Goal: Obtain resource: Download file/media

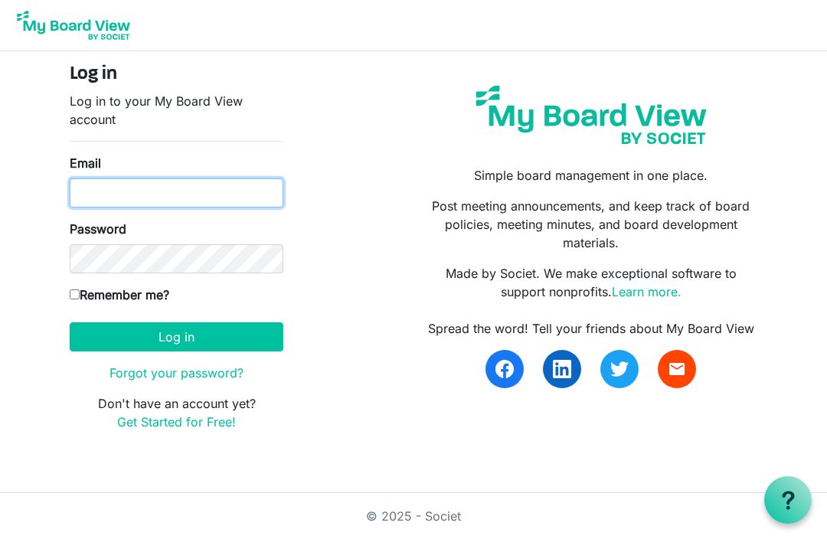
type input "gingerbreadteach@aol.com"
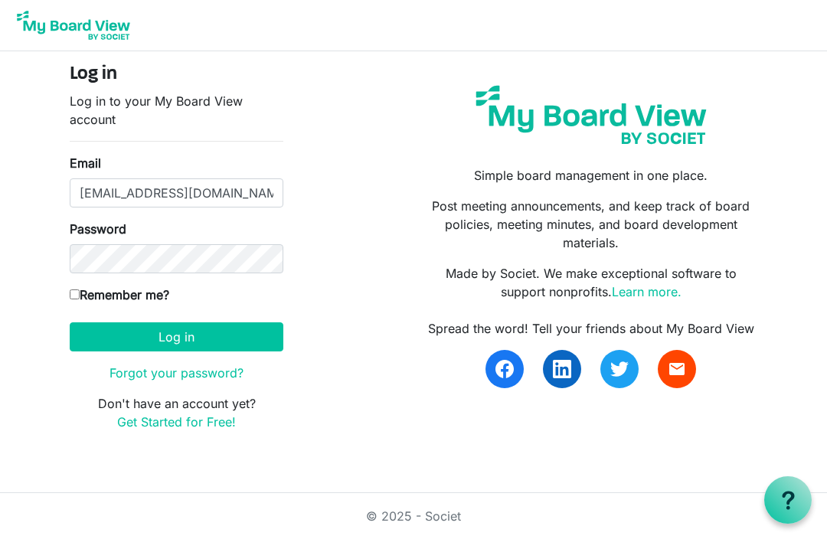
click at [176, 336] on button "Log in" at bounding box center [177, 336] width 214 height 29
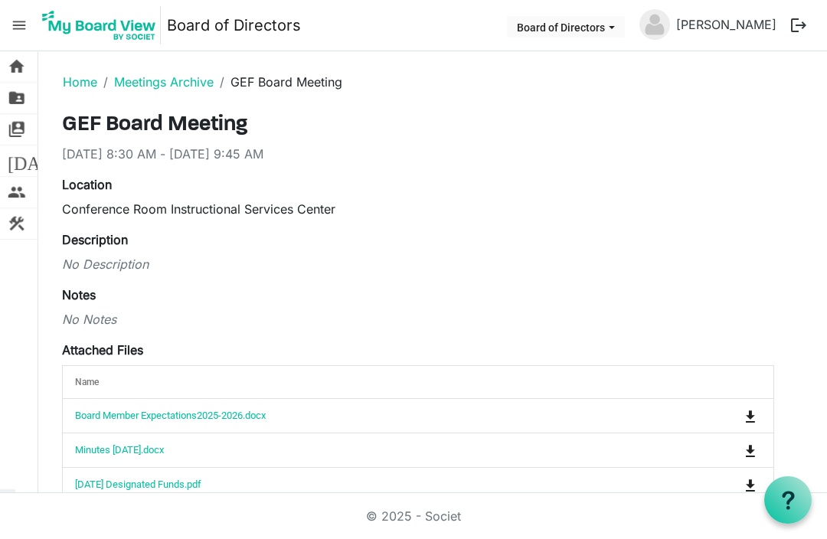
click at [68, 87] on link "Home" at bounding box center [80, 81] width 34 height 15
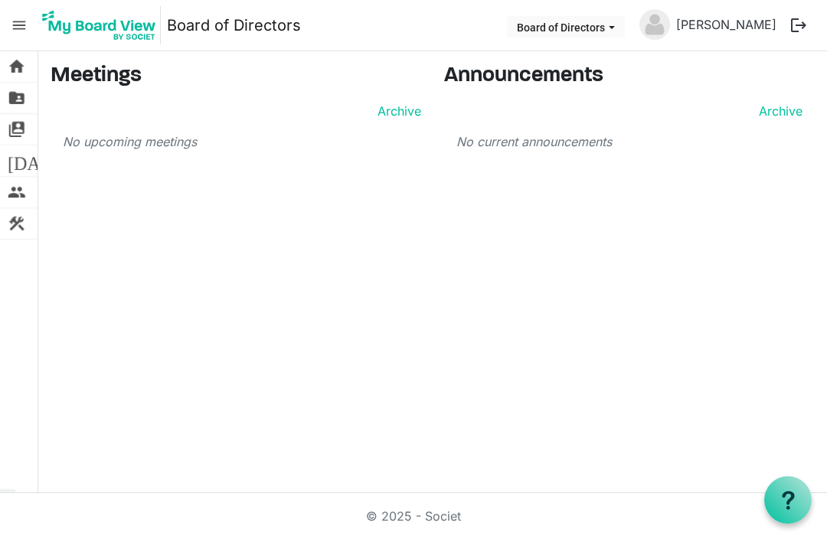
click at [220, 337] on div "home Home folder_shared Files switch_account Manage Boards today Calendar peopl…" at bounding box center [413, 272] width 827 height 442
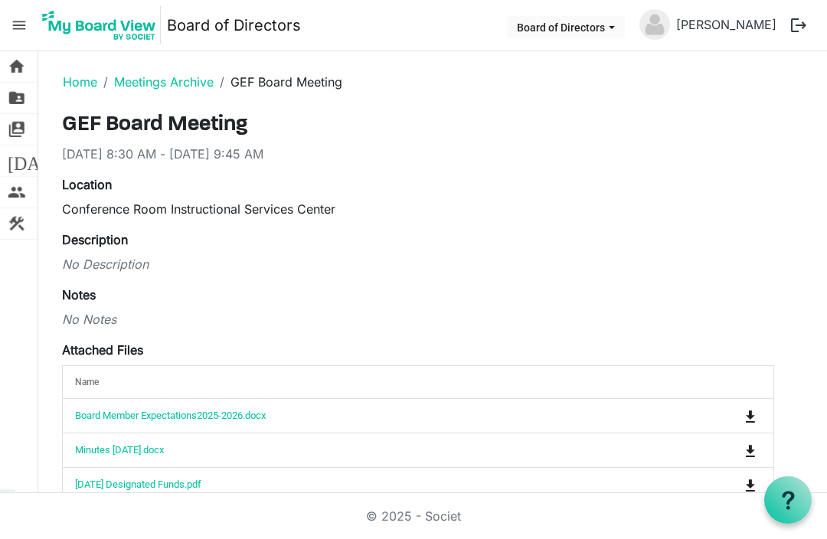
click at [66, 77] on link "Home" at bounding box center [80, 81] width 34 height 15
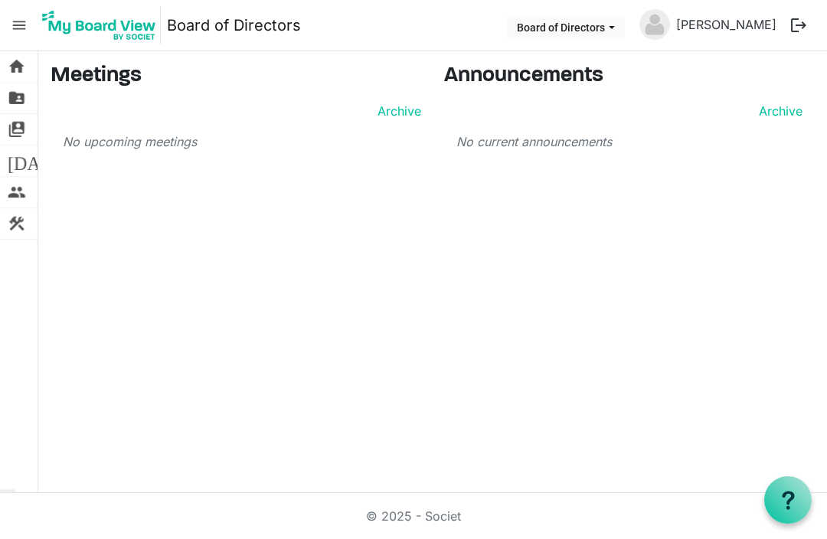
click at [625, 32] on button "Board of Directors" at bounding box center [566, 26] width 118 height 21
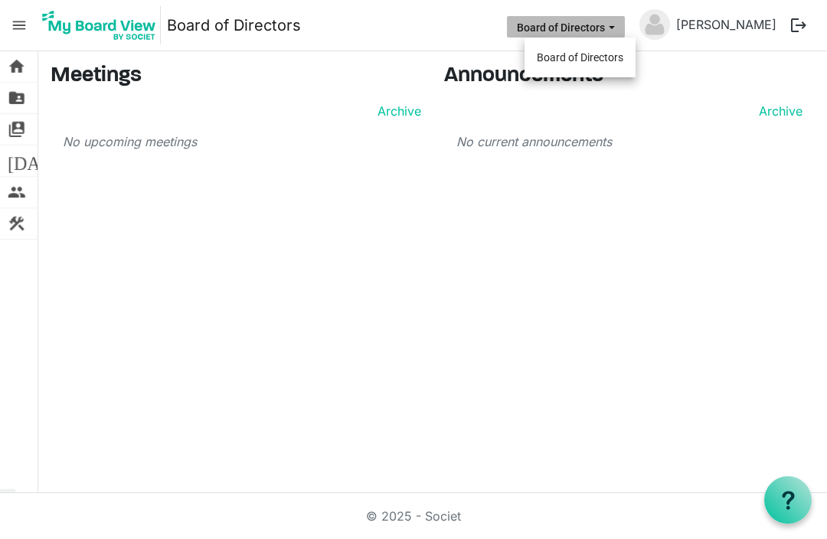
click at [616, 50] on li "Board of Directors" at bounding box center [580, 58] width 111 height 28
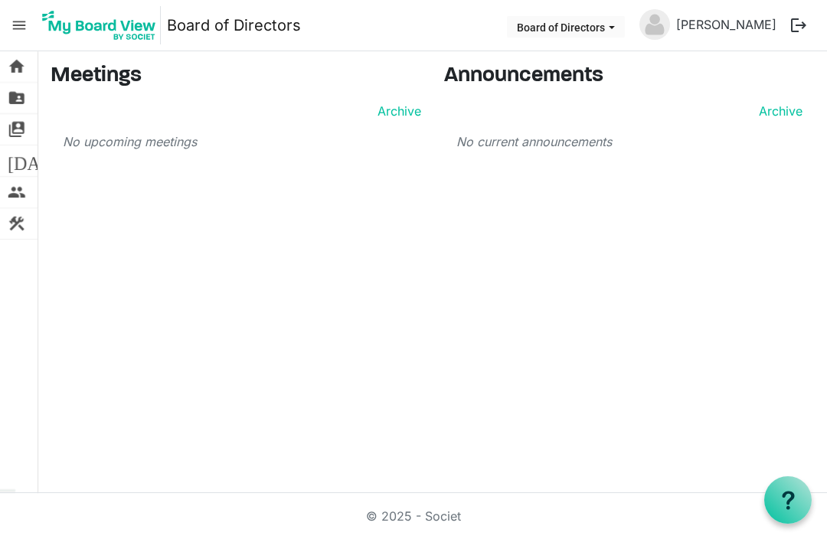
click at [12, 28] on span "menu" at bounding box center [19, 25] width 29 height 29
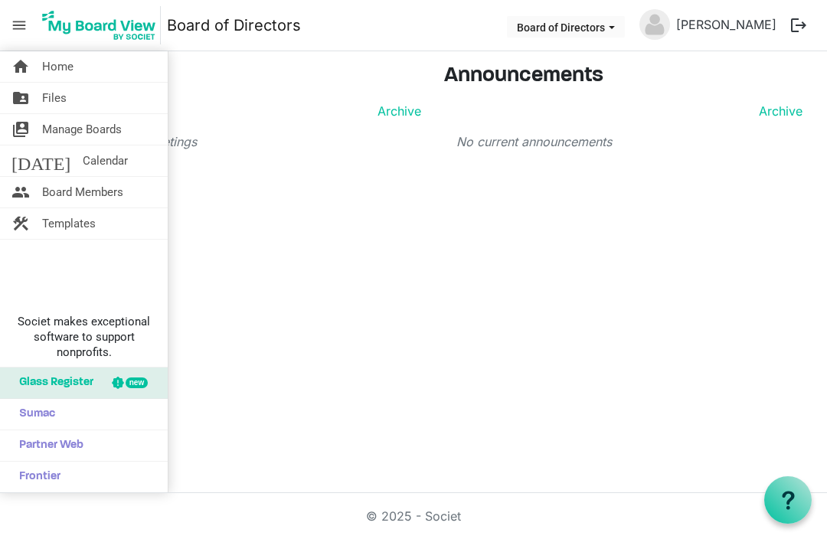
click at [66, 95] on span "Files" at bounding box center [54, 98] width 25 height 31
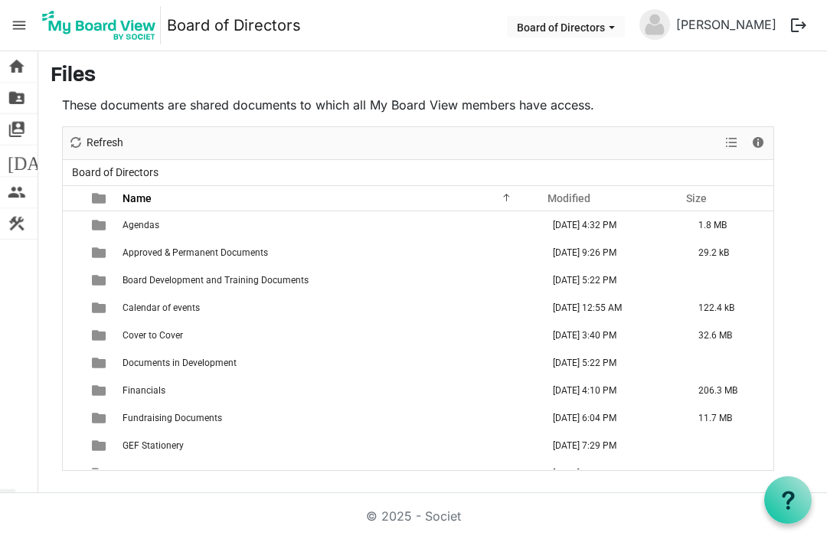
click at [624, 230] on td "[DATE] 4:32 PM" at bounding box center [617, 225] width 146 height 28
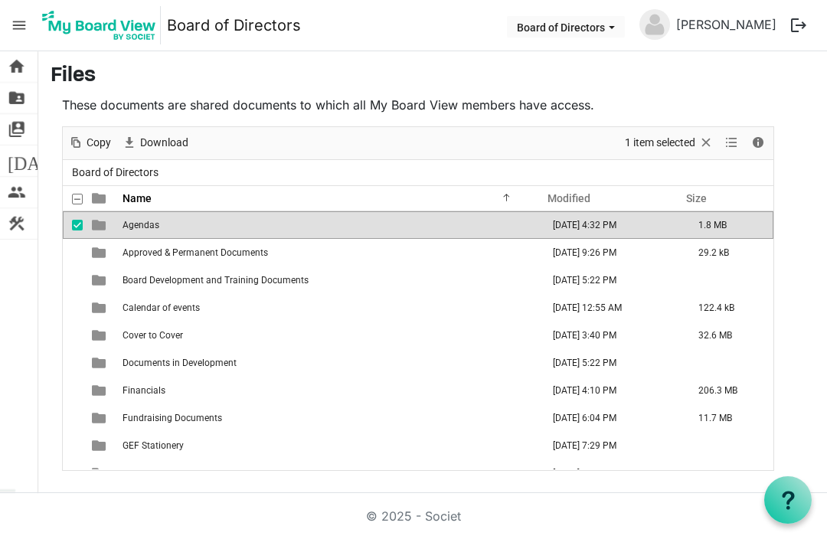
click at [652, 230] on td "October 13, 2025 4:32 PM" at bounding box center [617, 225] width 146 height 28
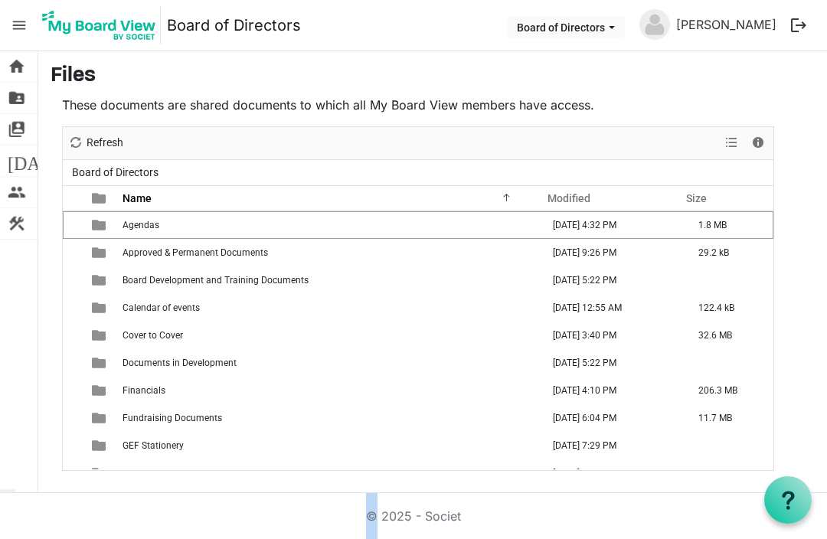
click at [638, 230] on td "October 13, 2025 4:32 PM" at bounding box center [617, 225] width 146 height 28
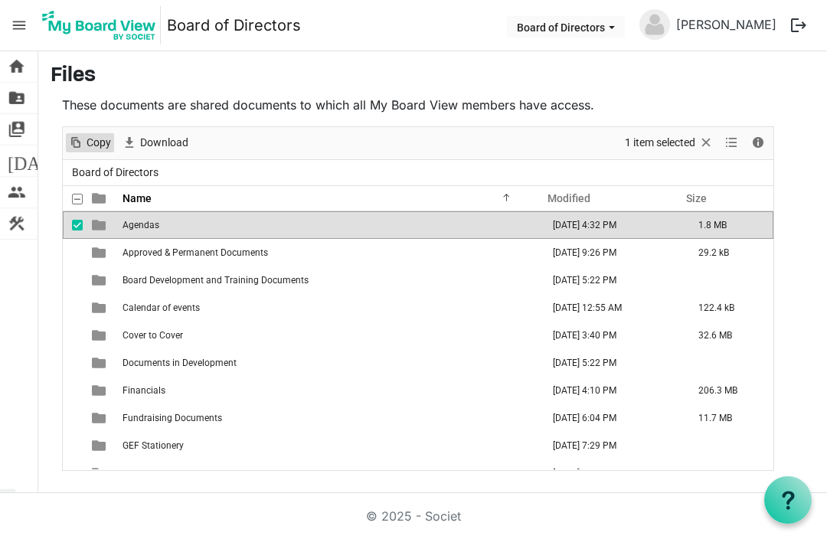
click at [97, 137] on span "Copy" at bounding box center [99, 142] width 28 height 19
click at [170, 141] on span "Download" at bounding box center [164, 142] width 51 height 19
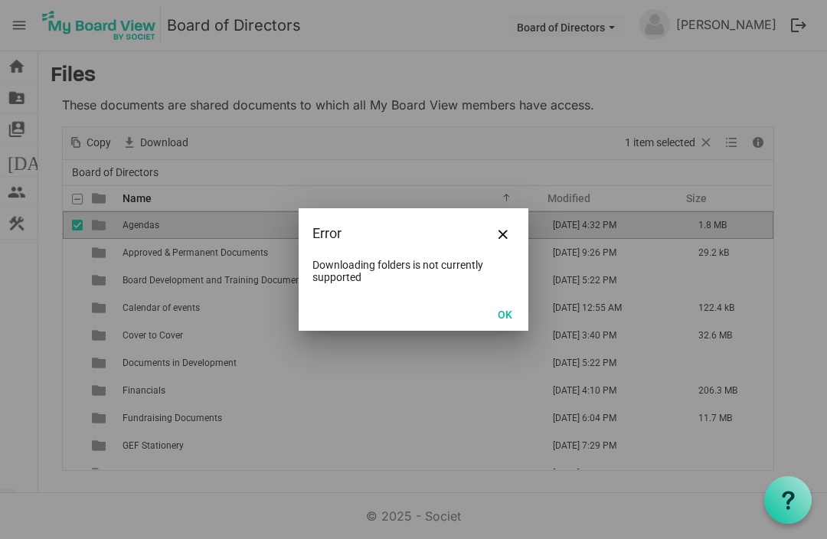
click at [507, 230] on span "Close" at bounding box center [503, 234] width 9 height 9
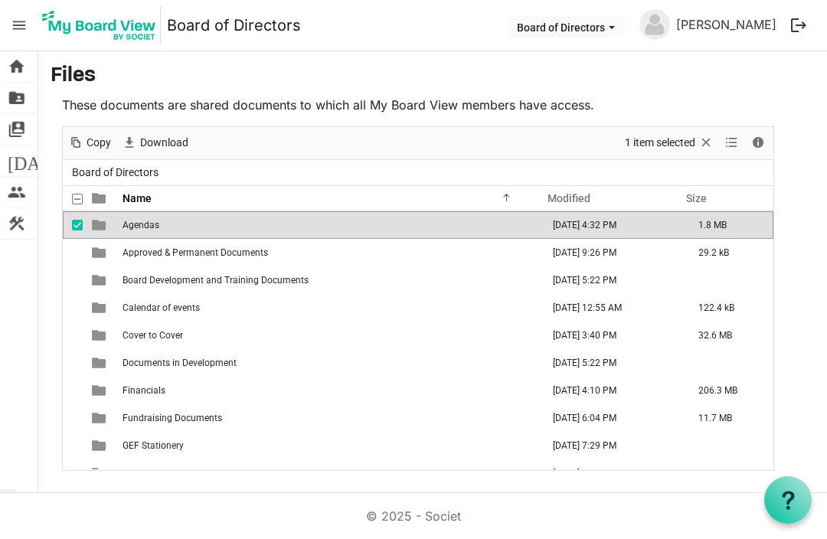
click at [466, 229] on td "Agendas" at bounding box center [331, 225] width 426 height 28
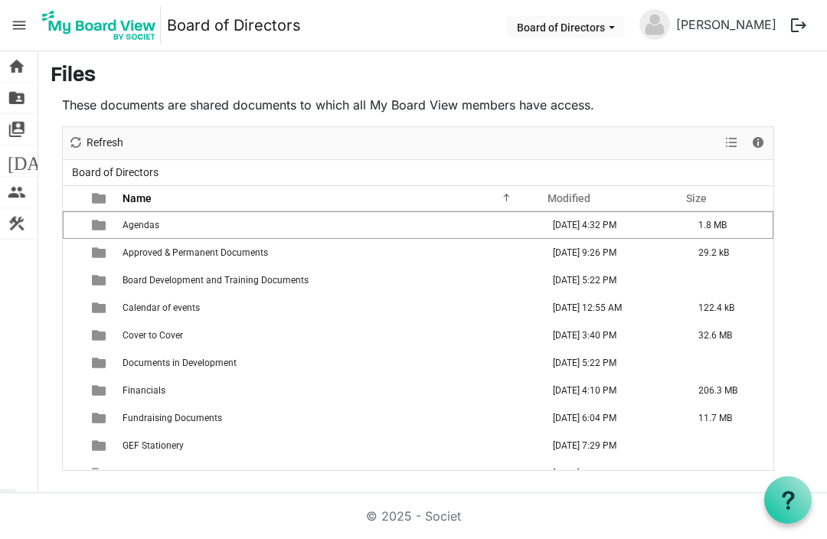
click at [469, 231] on td "Agendas" at bounding box center [331, 225] width 426 height 28
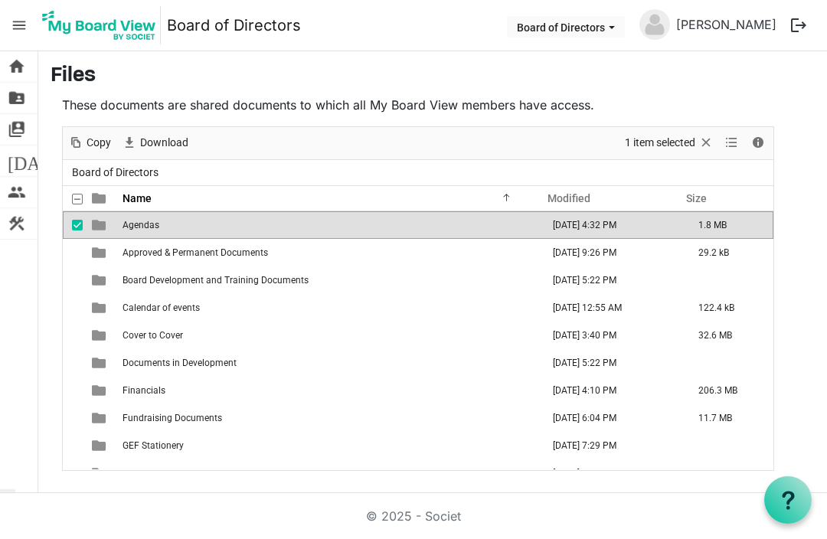
click at [627, 227] on td "October 13, 2025 4:32 PM" at bounding box center [617, 225] width 146 height 28
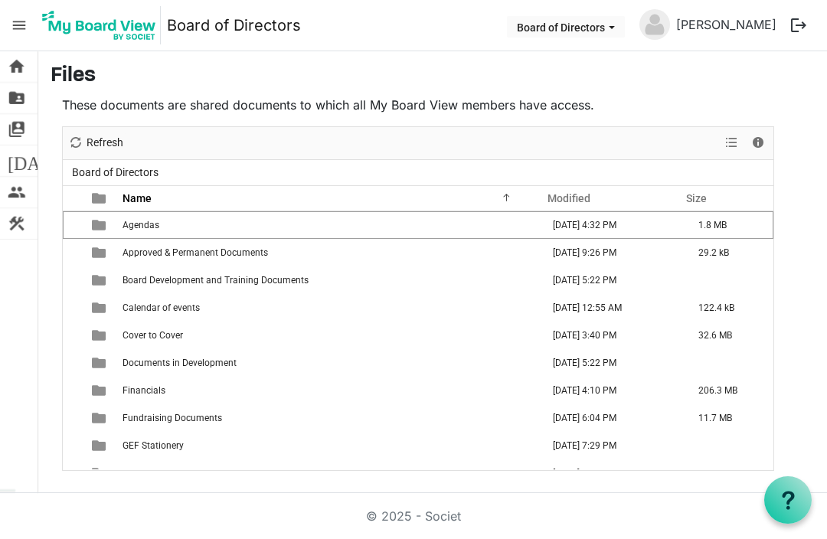
click at [640, 230] on td "October 13, 2025 4:32 PM" at bounding box center [617, 225] width 146 height 28
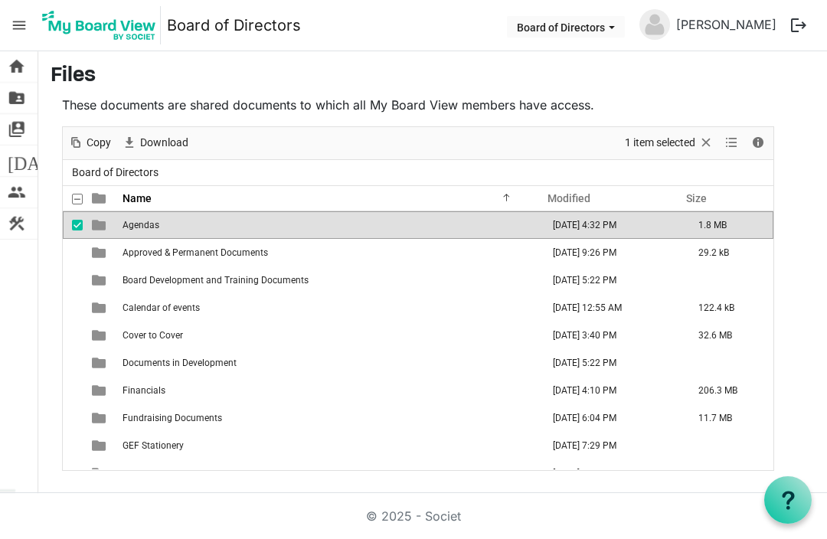
click at [642, 230] on td "October 13, 2025 4:32 PM" at bounding box center [617, 225] width 146 height 28
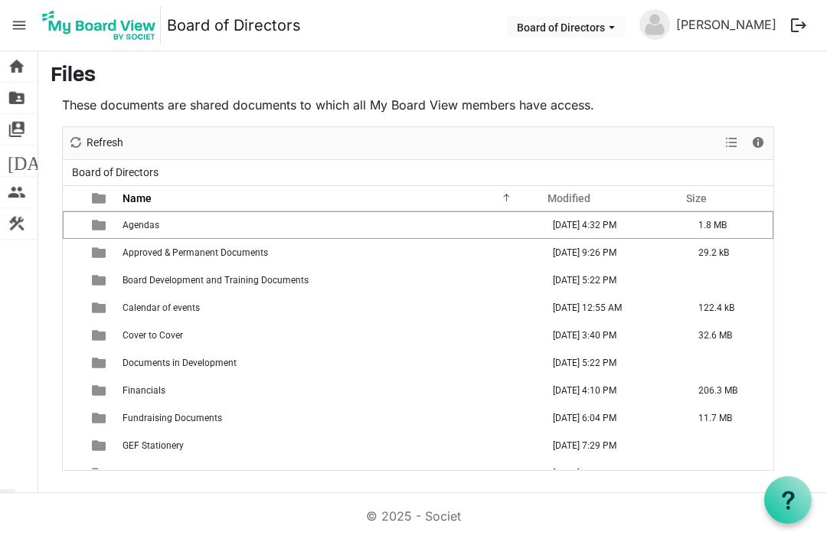
click at [576, 227] on td "October 13, 2025 4:32 PM" at bounding box center [617, 225] width 146 height 28
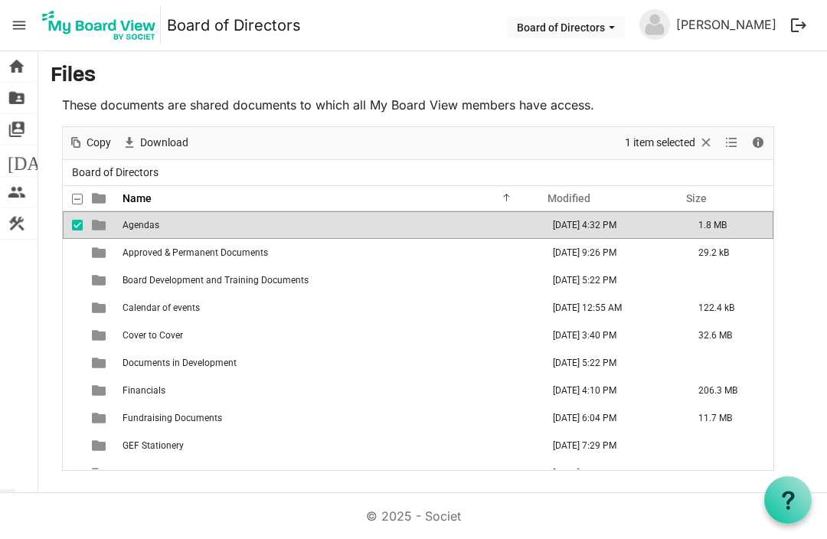
click at [646, 221] on td "October 13, 2025 4:32 PM" at bounding box center [617, 225] width 146 height 28
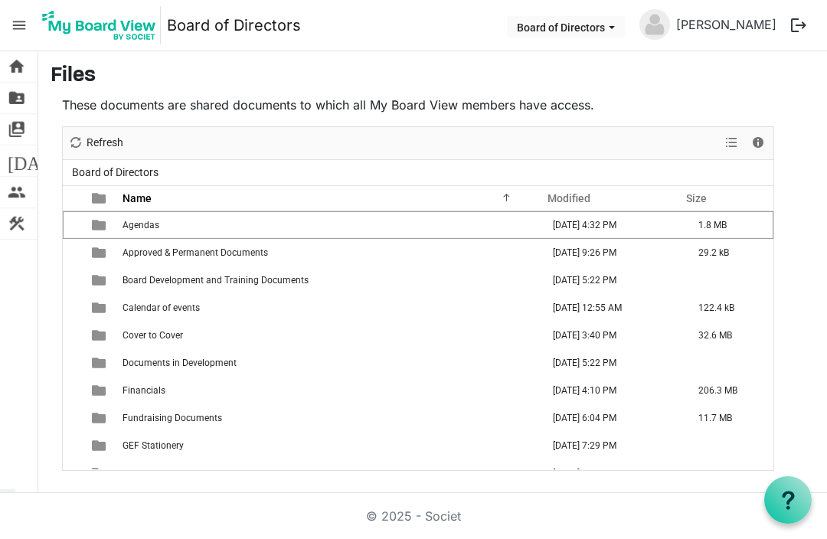
click at [651, 221] on td "October 13, 2025 4:32 PM" at bounding box center [617, 225] width 146 height 28
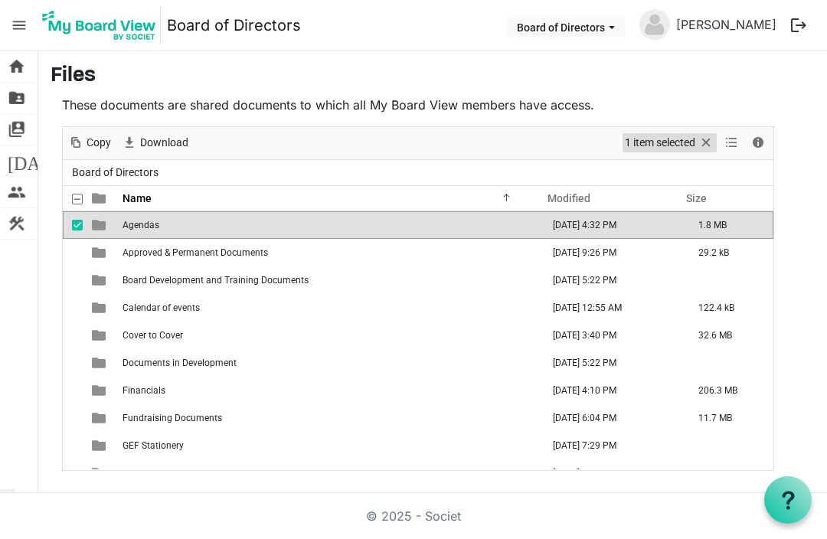
click at [653, 143] on span "1 item selected" at bounding box center [660, 142] width 74 height 19
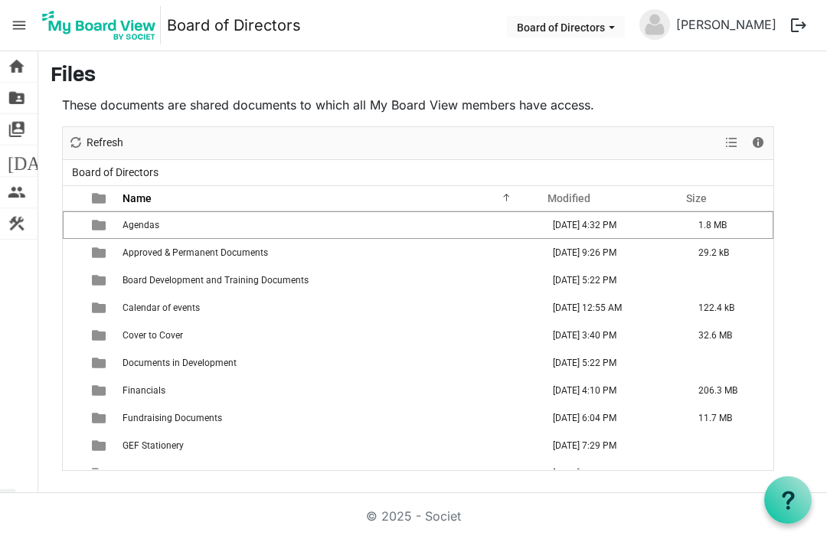
click at [84, 228] on div "checkbox" at bounding box center [81, 224] width 18 height 15
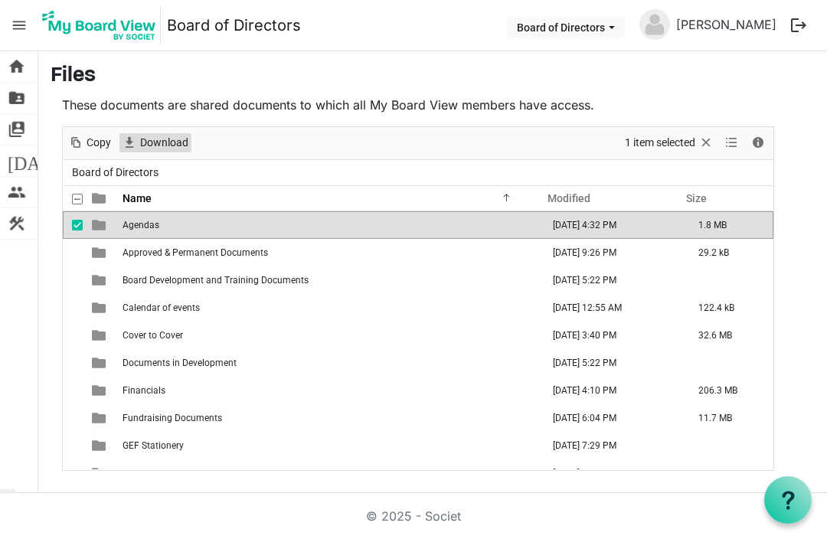
click at [170, 138] on span "Download" at bounding box center [164, 142] width 51 height 19
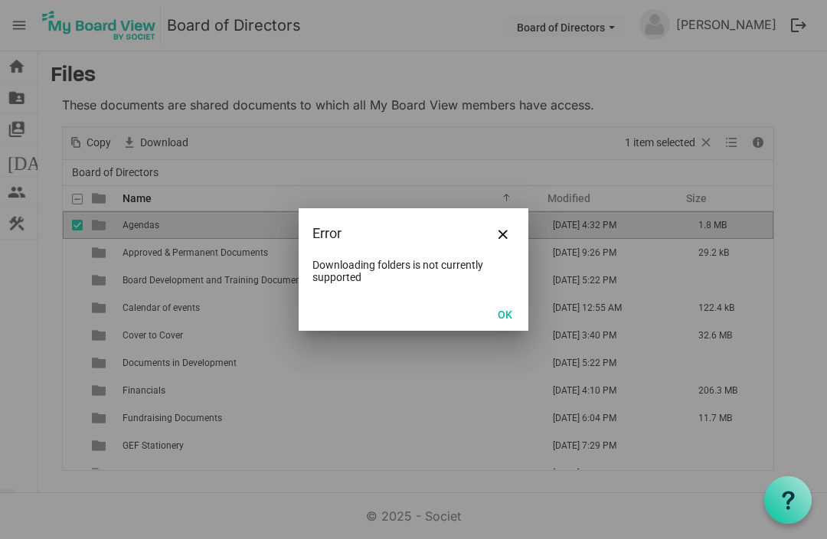
click at [503, 276] on div "Downloading folders is not currently supported" at bounding box center [414, 278] width 230 height 38
click at [509, 239] on button "Close" at bounding box center [503, 233] width 23 height 23
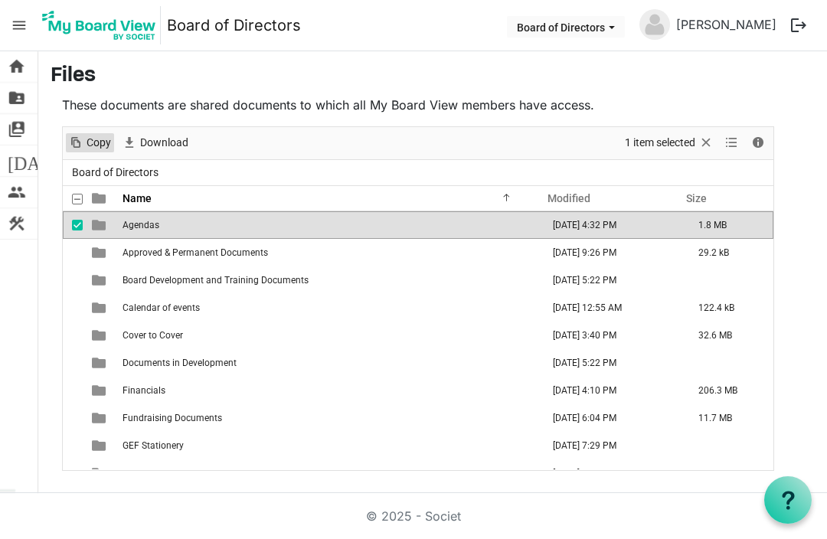
click at [91, 136] on span "Copy" at bounding box center [99, 142] width 28 height 19
click at [427, 221] on td "Agendas" at bounding box center [331, 225] width 426 height 28
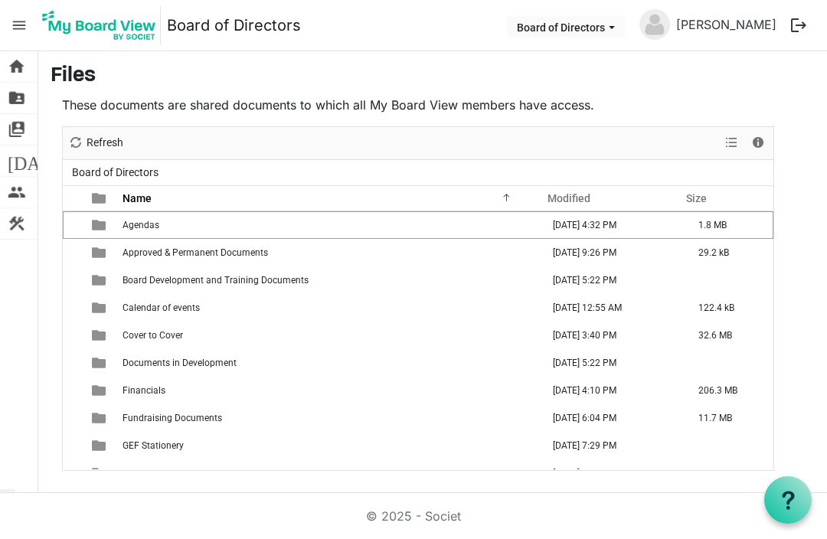
click at [87, 227] on div "checkbox" at bounding box center [81, 224] width 18 height 15
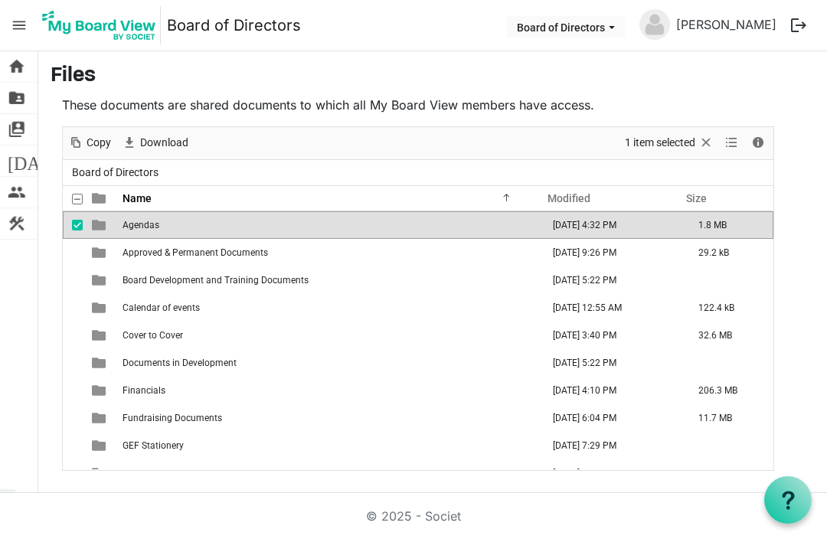
click at [767, 228] on td "1.8 MB" at bounding box center [731, 225] width 84 height 28
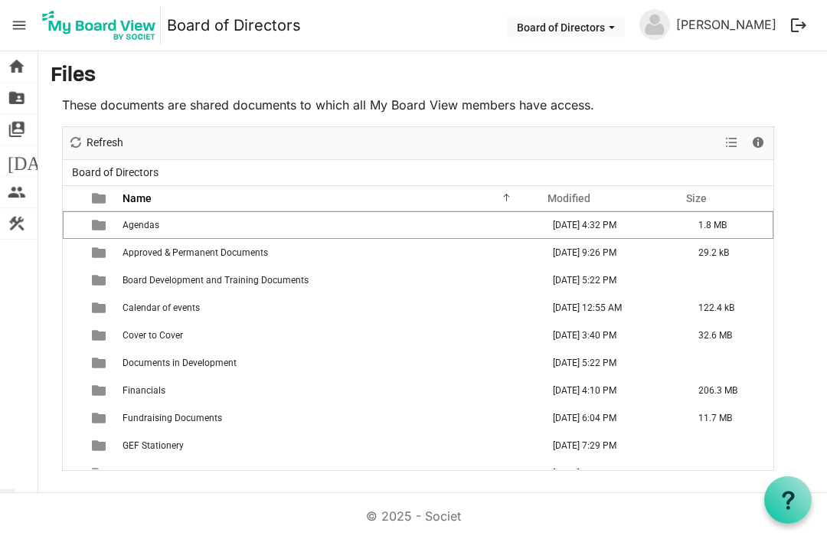
click at [764, 224] on td "1.8 MB" at bounding box center [731, 225] width 84 height 28
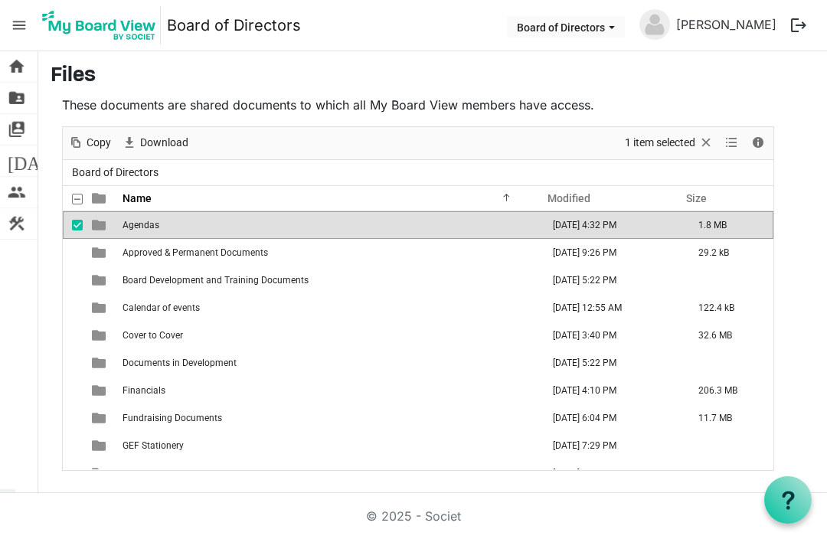
click at [9, 28] on span "menu" at bounding box center [19, 25] width 29 height 29
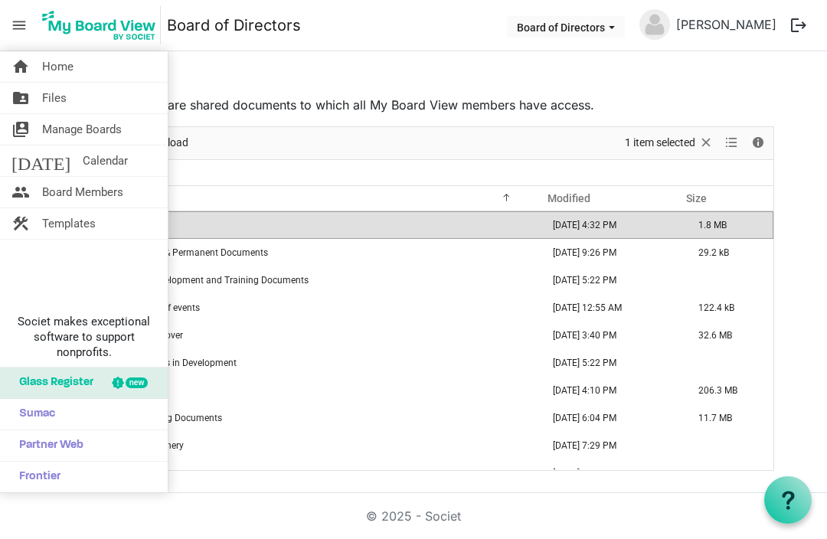
click at [67, 99] on link "folder_shared Files" at bounding box center [84, 98] width 168 height 31
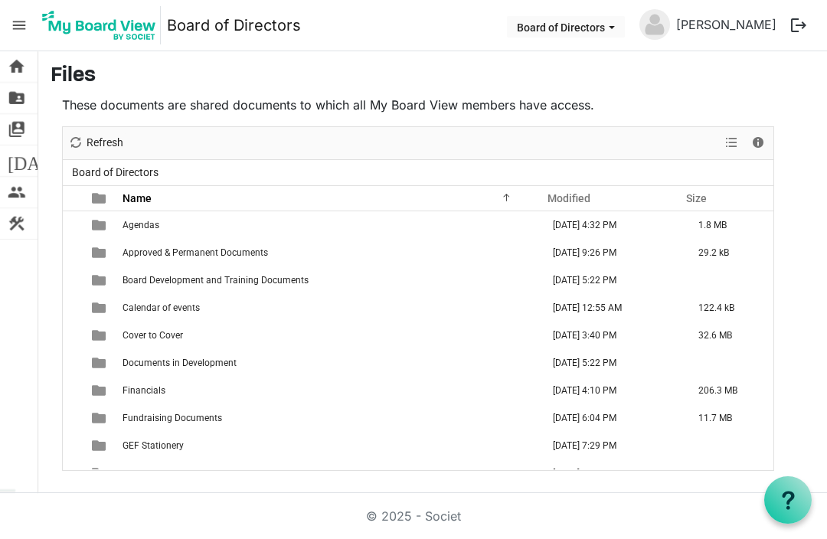
click at [167, 222] on td "Agendas" at bounding box center [331, 225] width 426 height 28
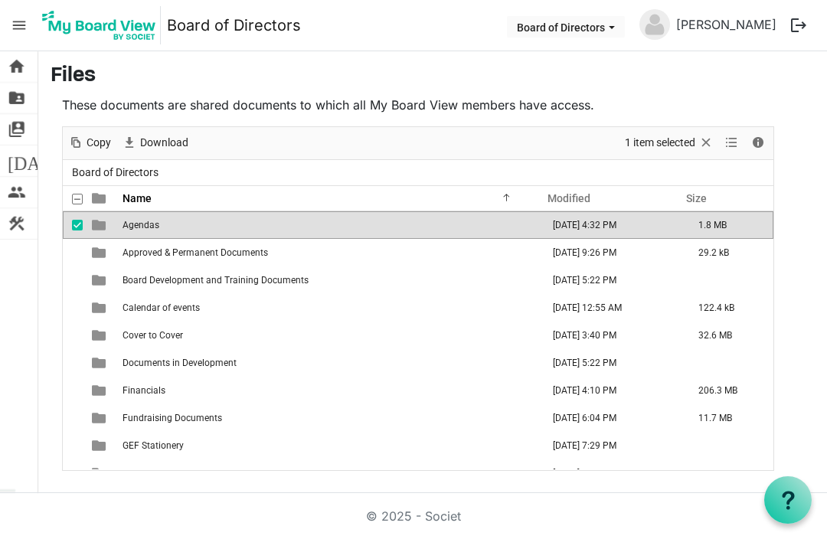
click at [484, 230] on td "Agendas" at bounding box center [331, 225] width 426 height 28
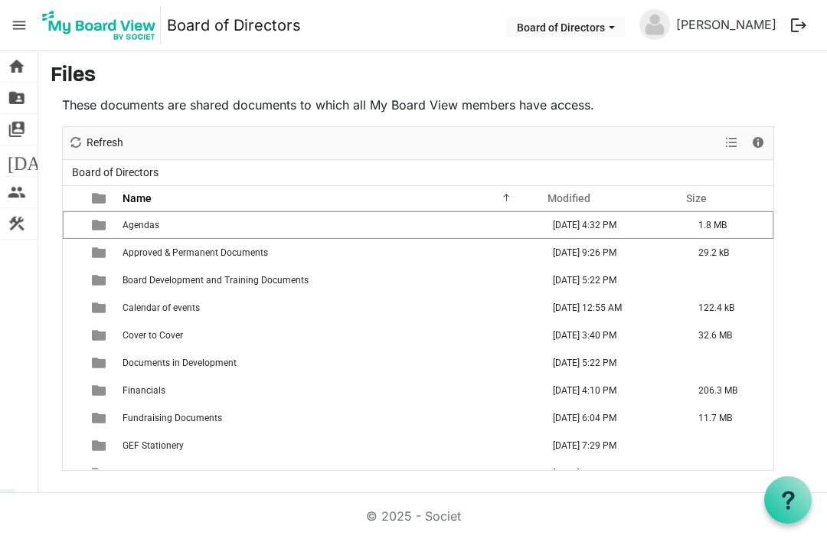
click at [483, 232] on td "Agendas" at bounding box center [331, 225] width 426 height 28
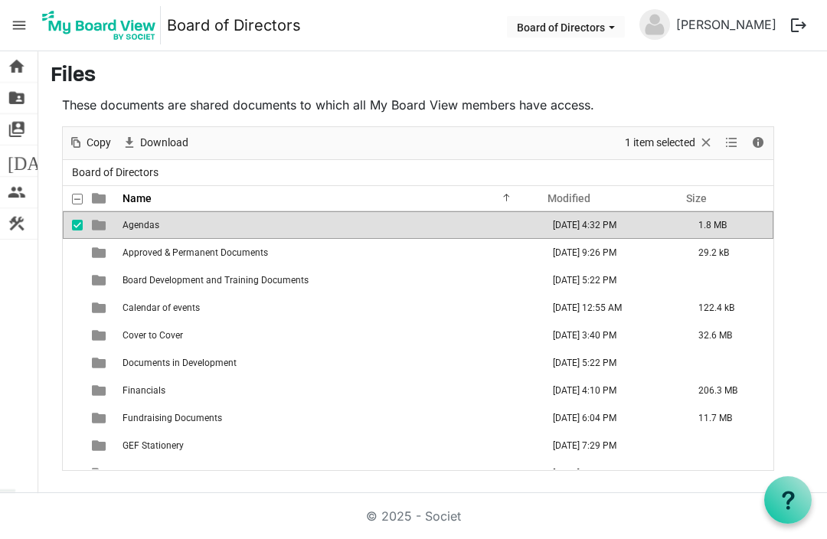
click at [482, 231] on td "Agendas" at bounding box center [331, 225] width 426 height 28
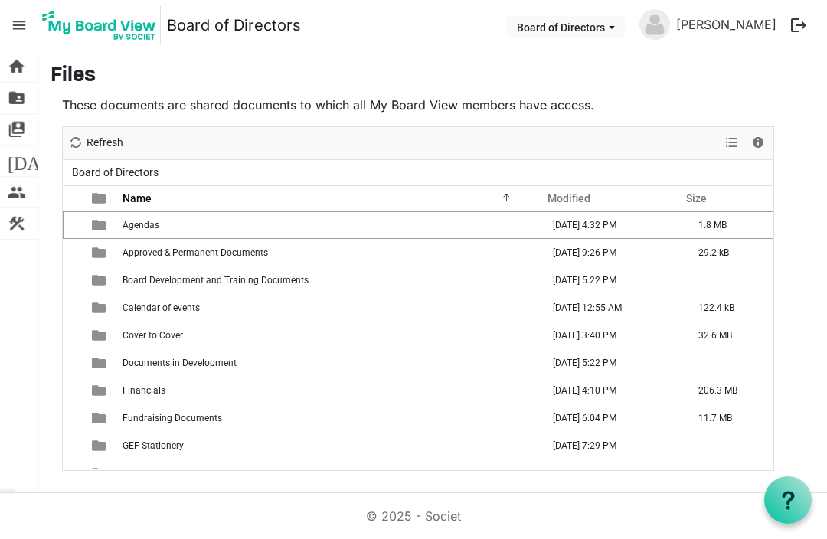
click at [480, 232] on td "Agendas" at bounding box center [331, 225] width 426 height 28
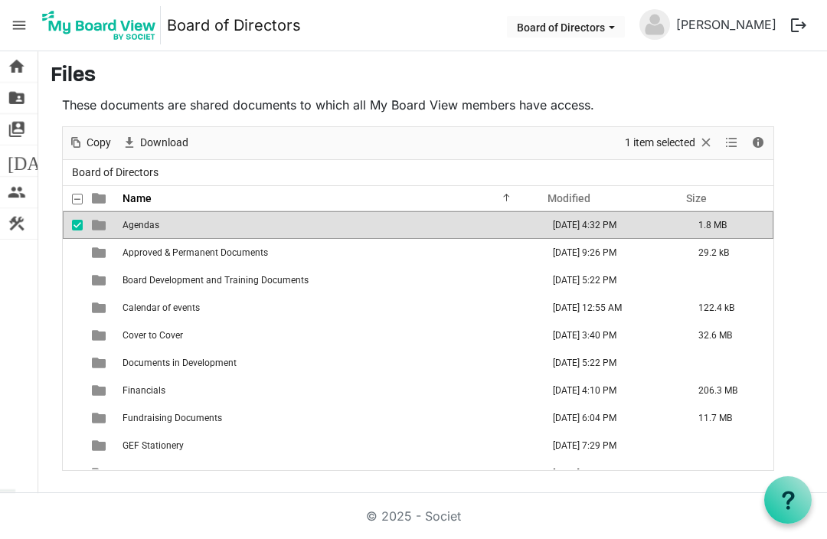
click at [477, 230] on td "Agendas" at bounding box center [331, 225] width 426 height 28
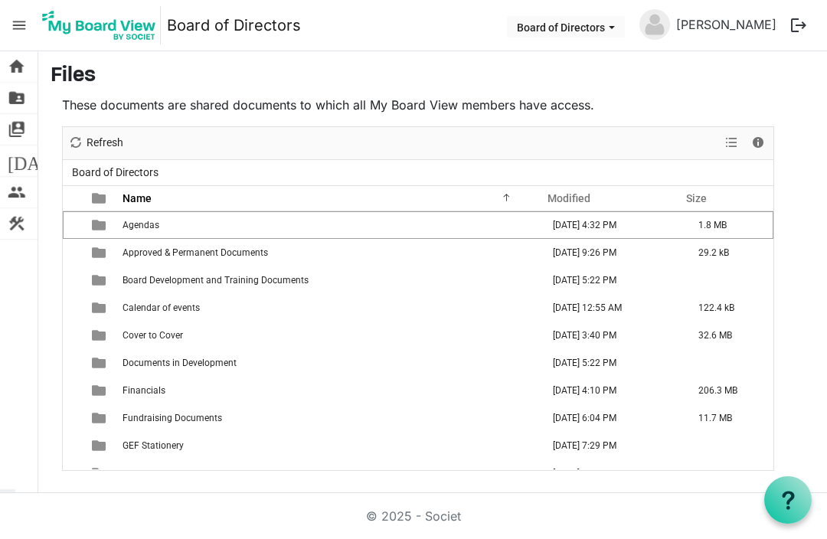
click at [206, 309] on td "Calendar of events" at bounding box center [331, 308] width 426 height 28
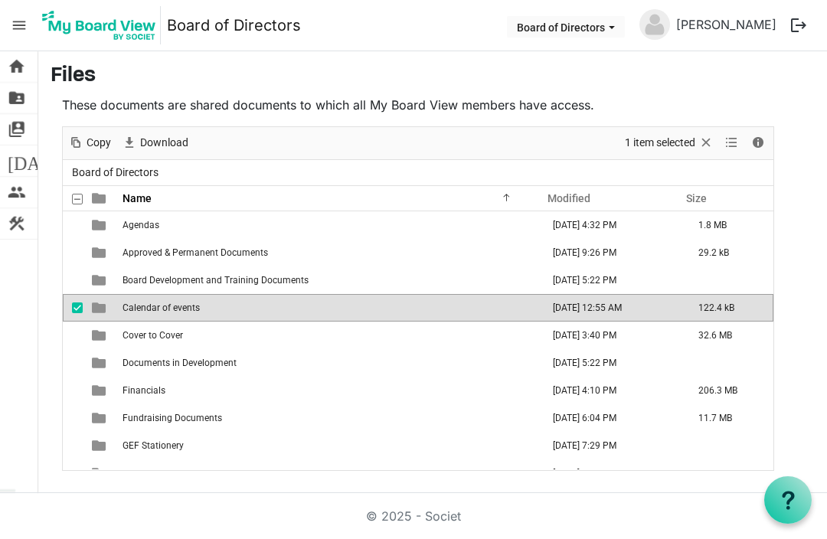
click at [393, 312] on td "Calendar of events" at bounding box center [331, 308] width 426 height 28
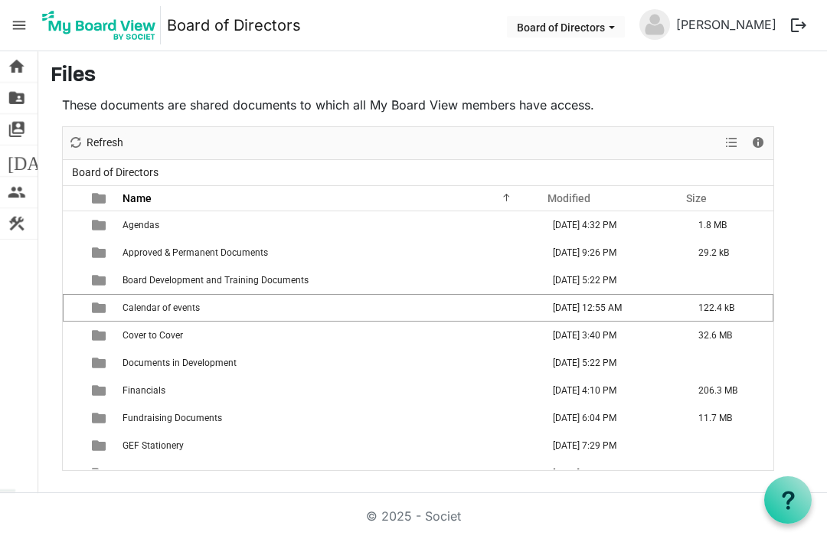
click at [412, 309] on td "Calendar of events" at bounding box center [331, 308] width 426 height 28
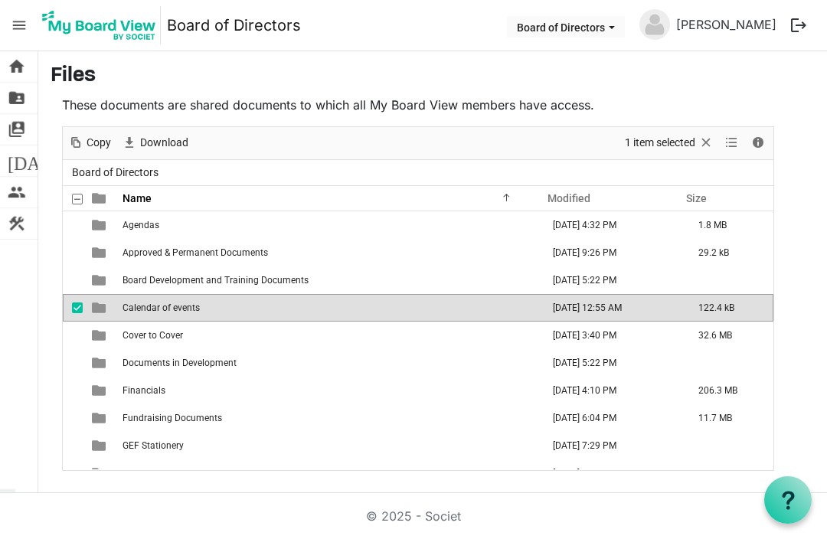
click at [81, 225] on span "checkbox" at bounding box center [77, 225] width 11 height 11
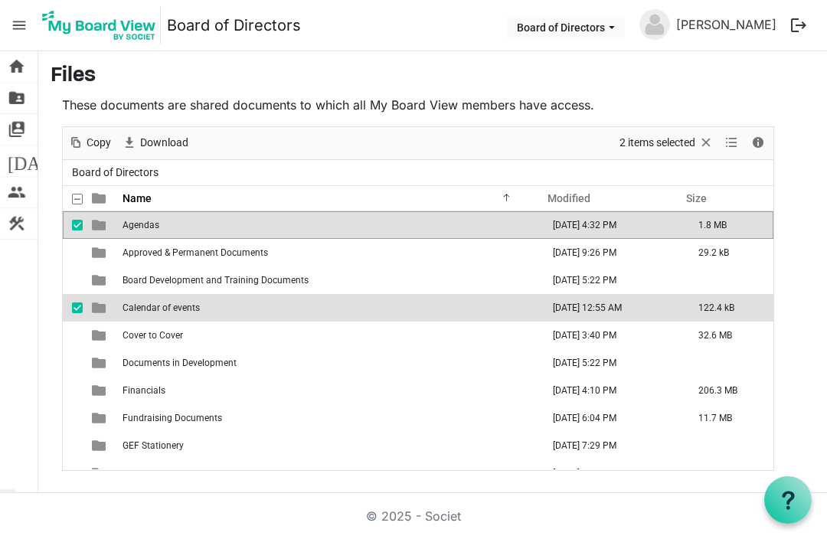
click at [75, 304] on span "checkbox" at bounding box center [77, 307] width 11 height 11
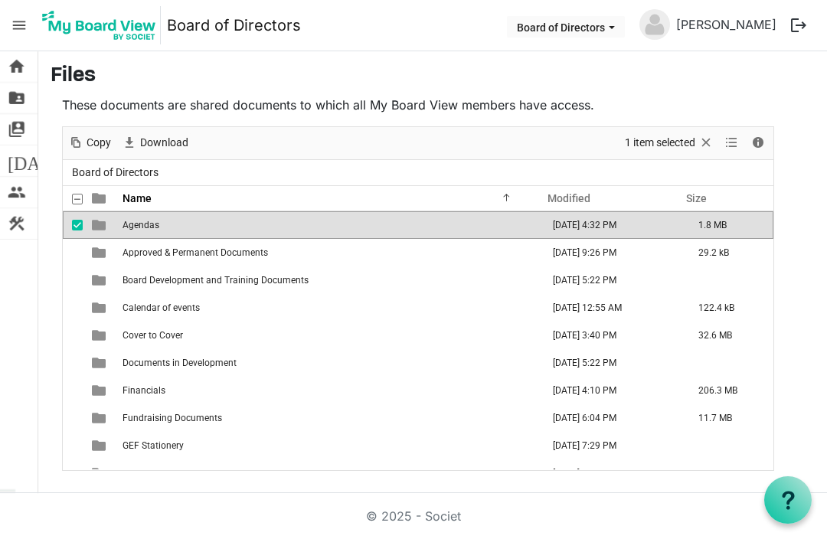
click at [267, 213] on td "Agendas" at bounding box center [331, 225] width 426 height 28
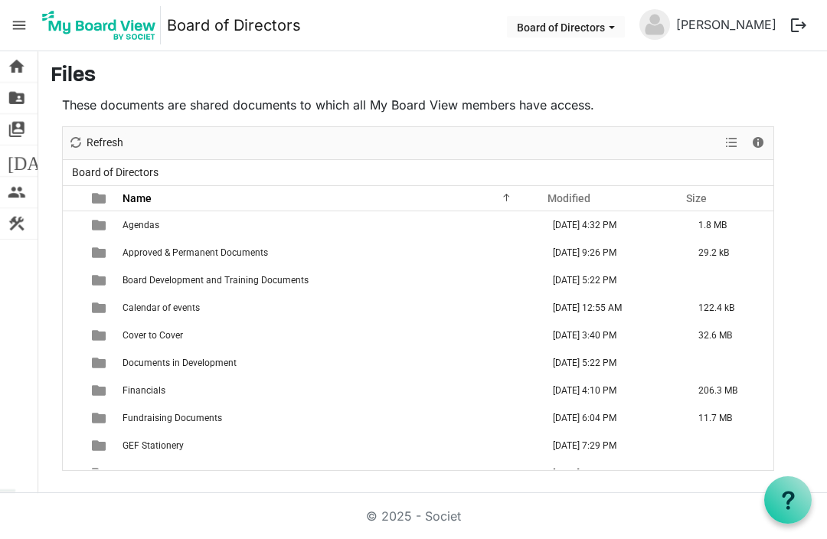
click at [83, 216] on td "is template cell column header type" at bounding box center [100, 225] width 35 height 28
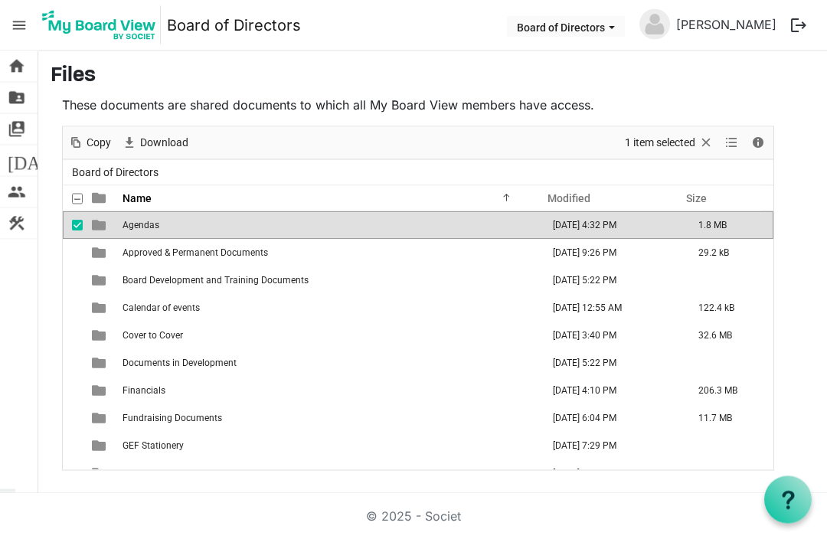
click at [760, 222] on td "1.8 MB" at bounding box center [731, 225] width 84 height 28
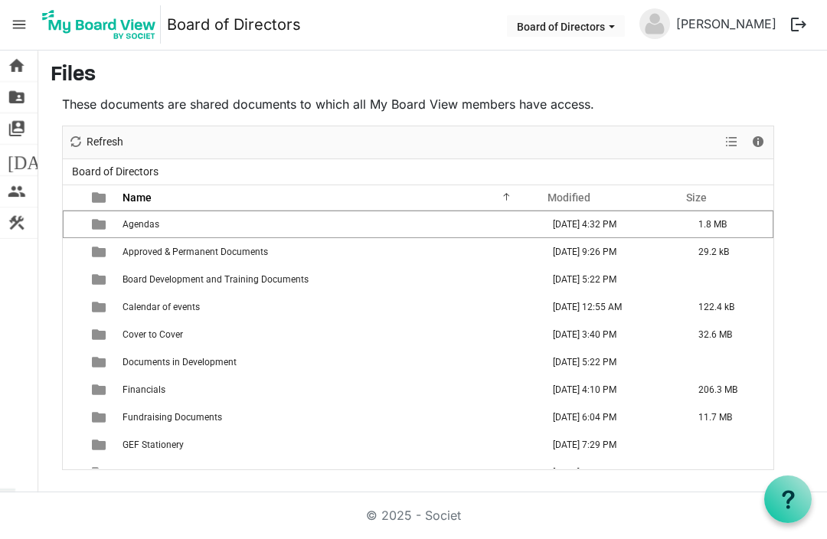
click at [78, 231] on div "checkbox" at bounding box center [81, 224] width 18 height 15
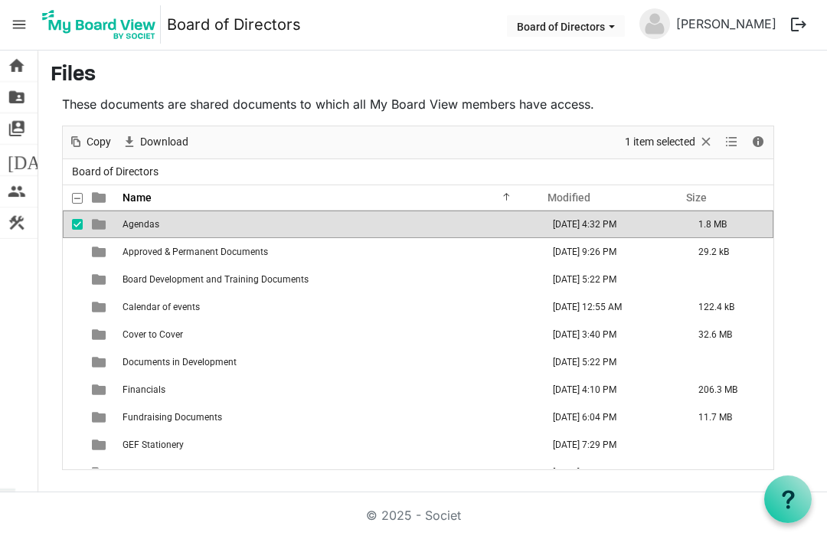
click at [103, 224] on span "is template cell column header type" at bounding box center [99, 225] width 14 height 14
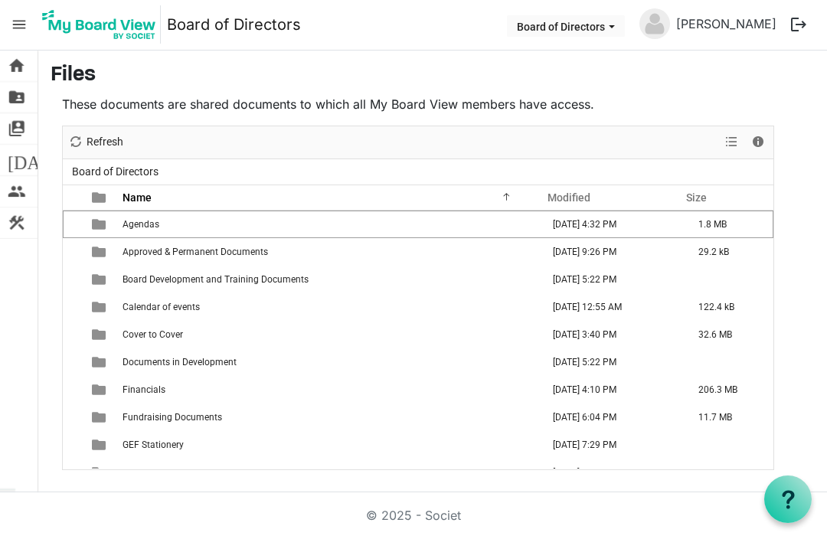
click at [71, 219] on td "checkbox" at bounding box center [73, 225] width 20 height 28
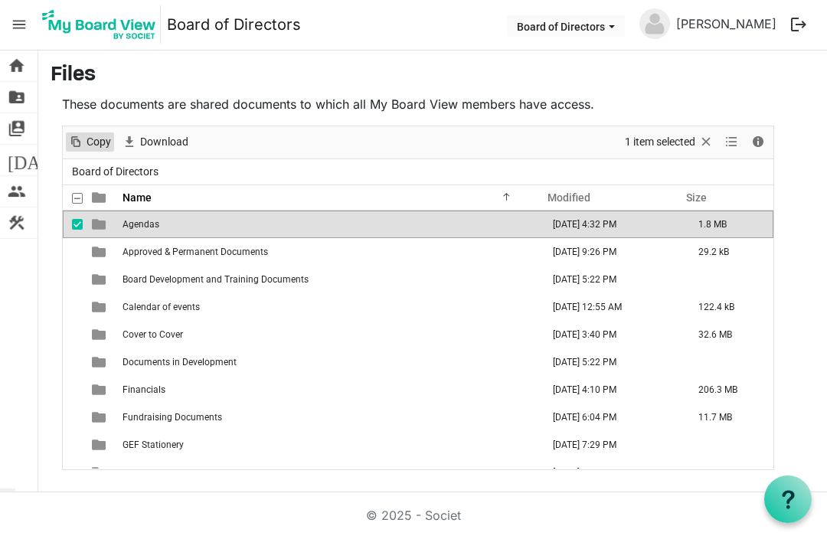
click at [104, 146] on span "Copy" at bounding box center [99, 142] width 28 height 19
click at [365, 231] on td "Agendas" at bounding box center [331, 225] width 426 height 28
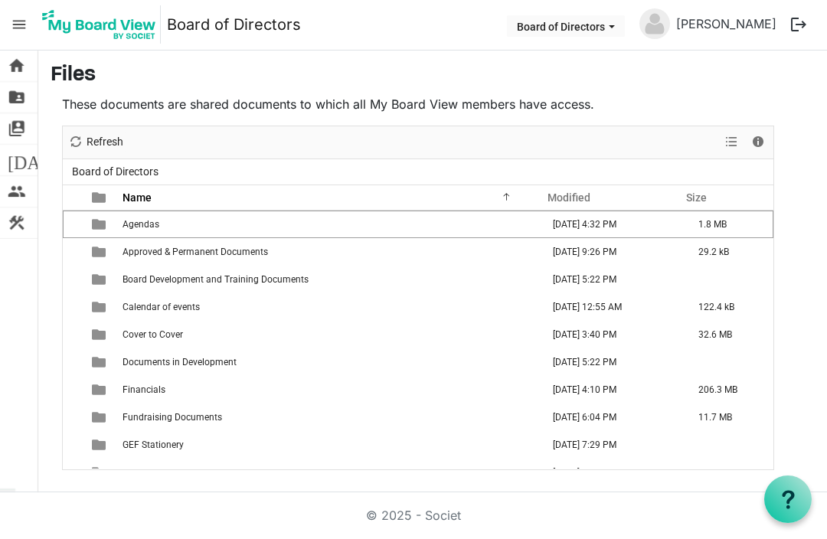
click at [371, 235] on td "Agendas" at bounding box center [331, 225] width 426 height 28
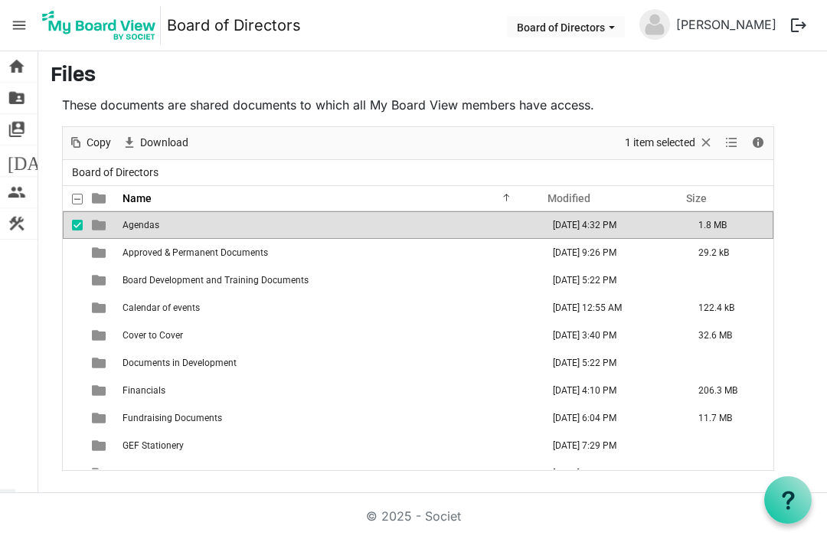
click at [22, 31] on span "menu" at bounding box center [19, 25] width 29 height 29
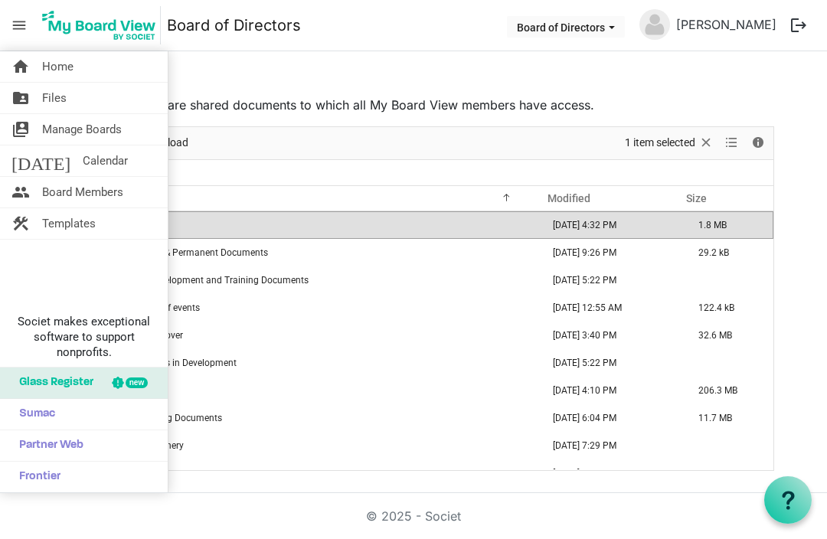
click at [77, 58] on link "home Home" at bounding box center [84, 66] width 168 height 31
click at [69, 74] on span "Home" at bounding box center [57, 66] width 31 height 31
